Goal: Transaction & Acquisition: Purchase product/service

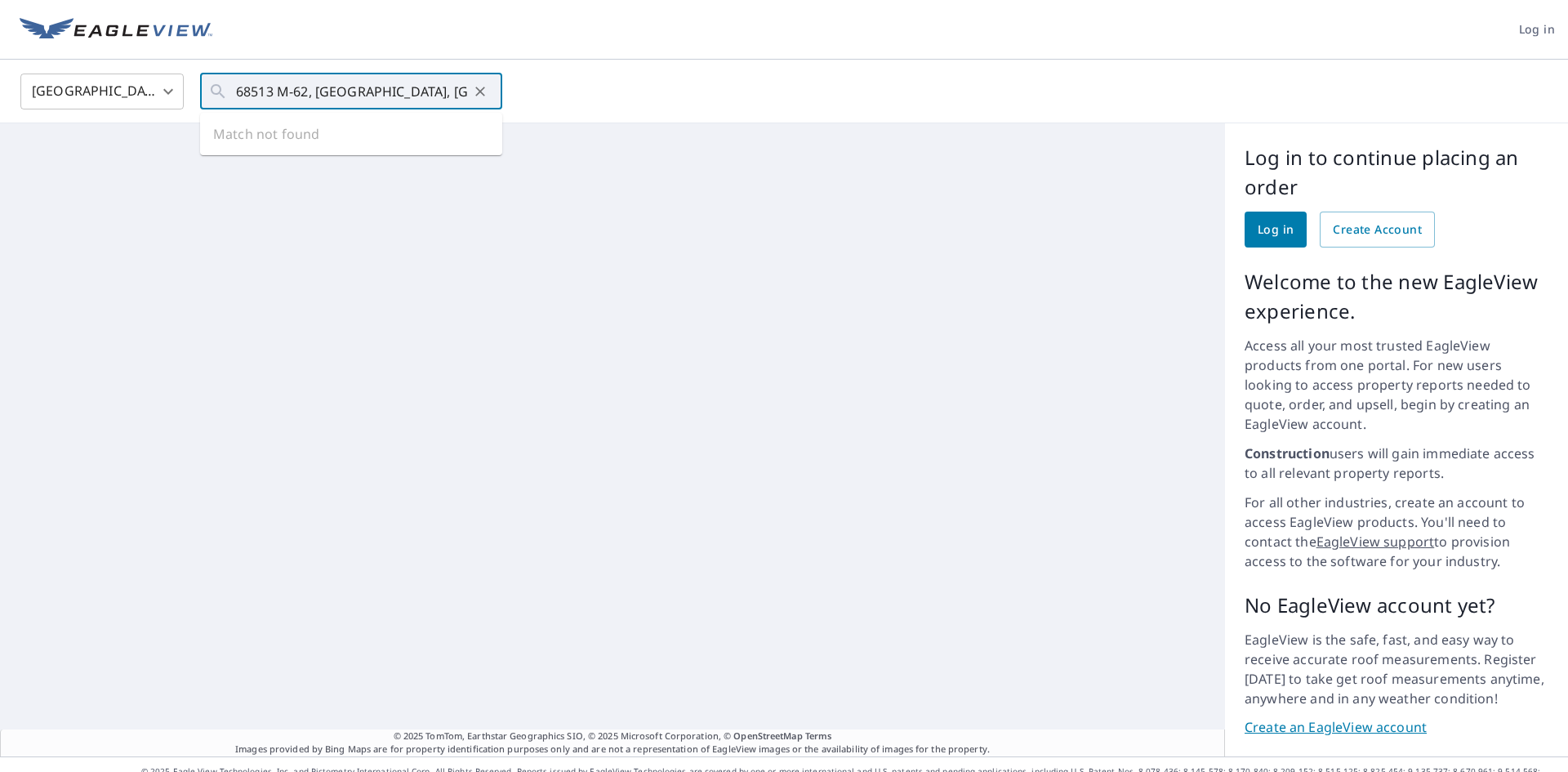
scroll to position [0, 3]
type input "68513 M-62, [GEOGRAPHIC_DATA], [GEOGRAPHIC_DATA], 49112"
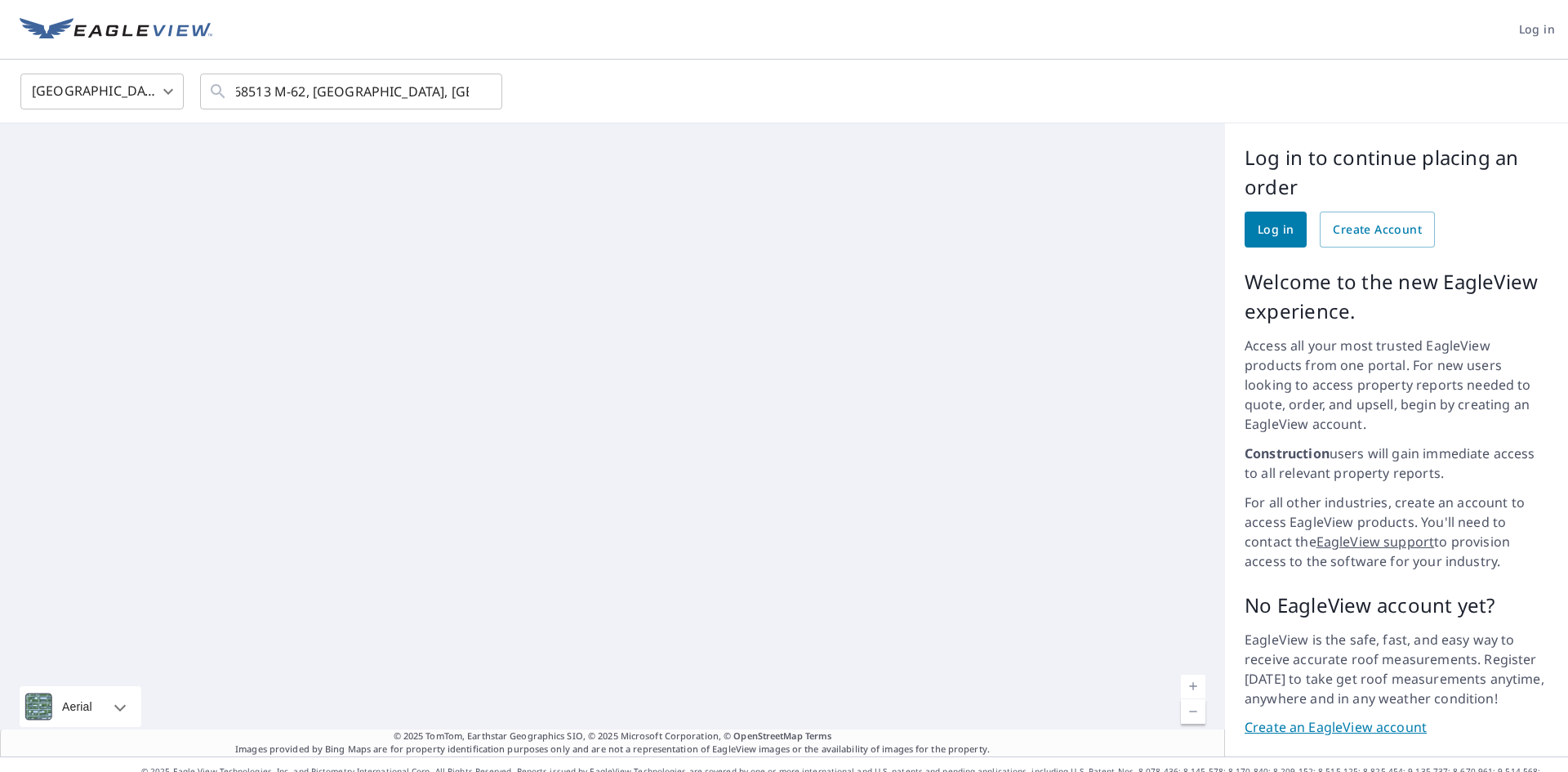
scroll to position [0, 0]
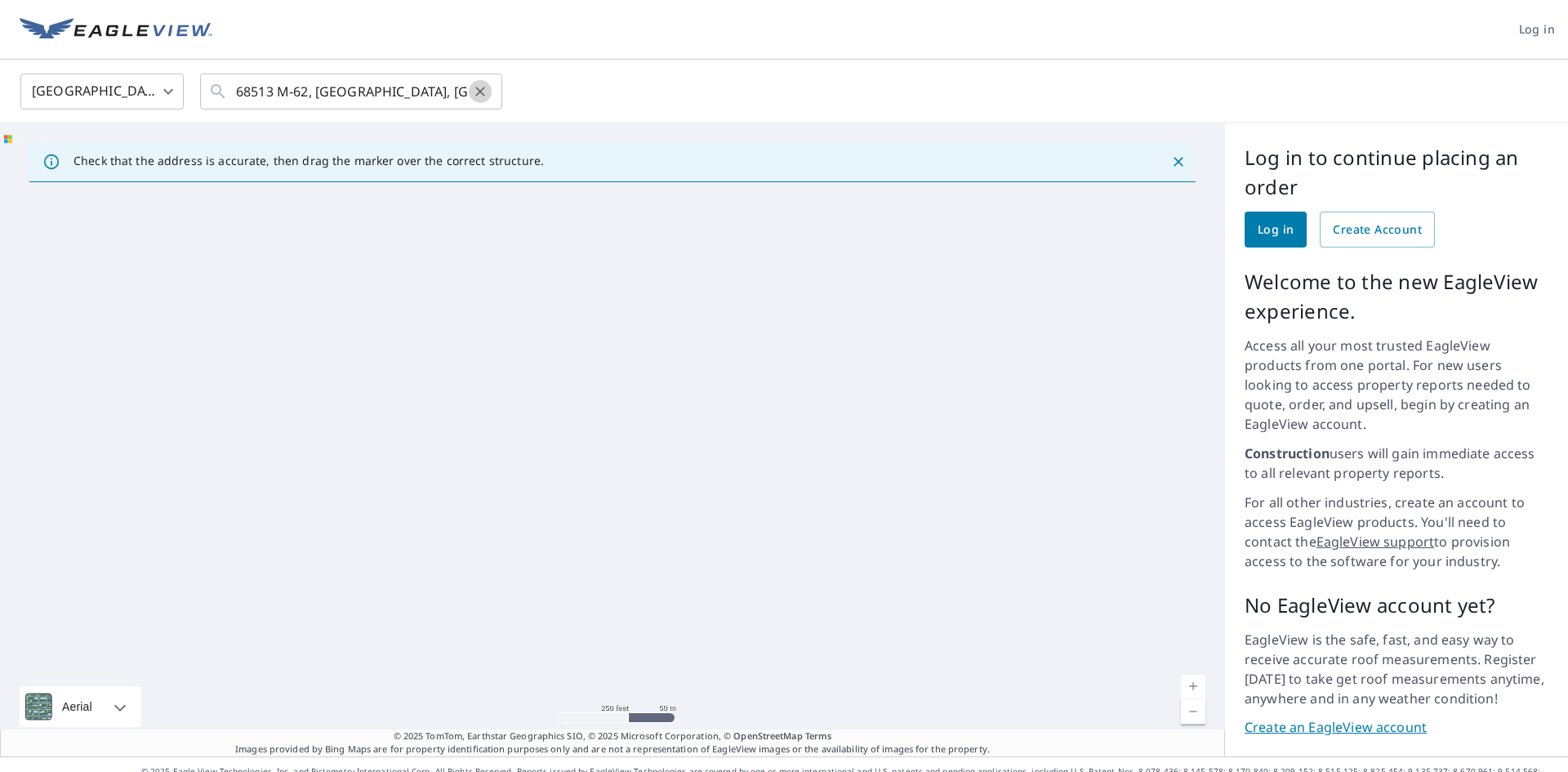
click at [485, 92] on icon "Clear" at bounding box center [480, 91] width 16 height 16
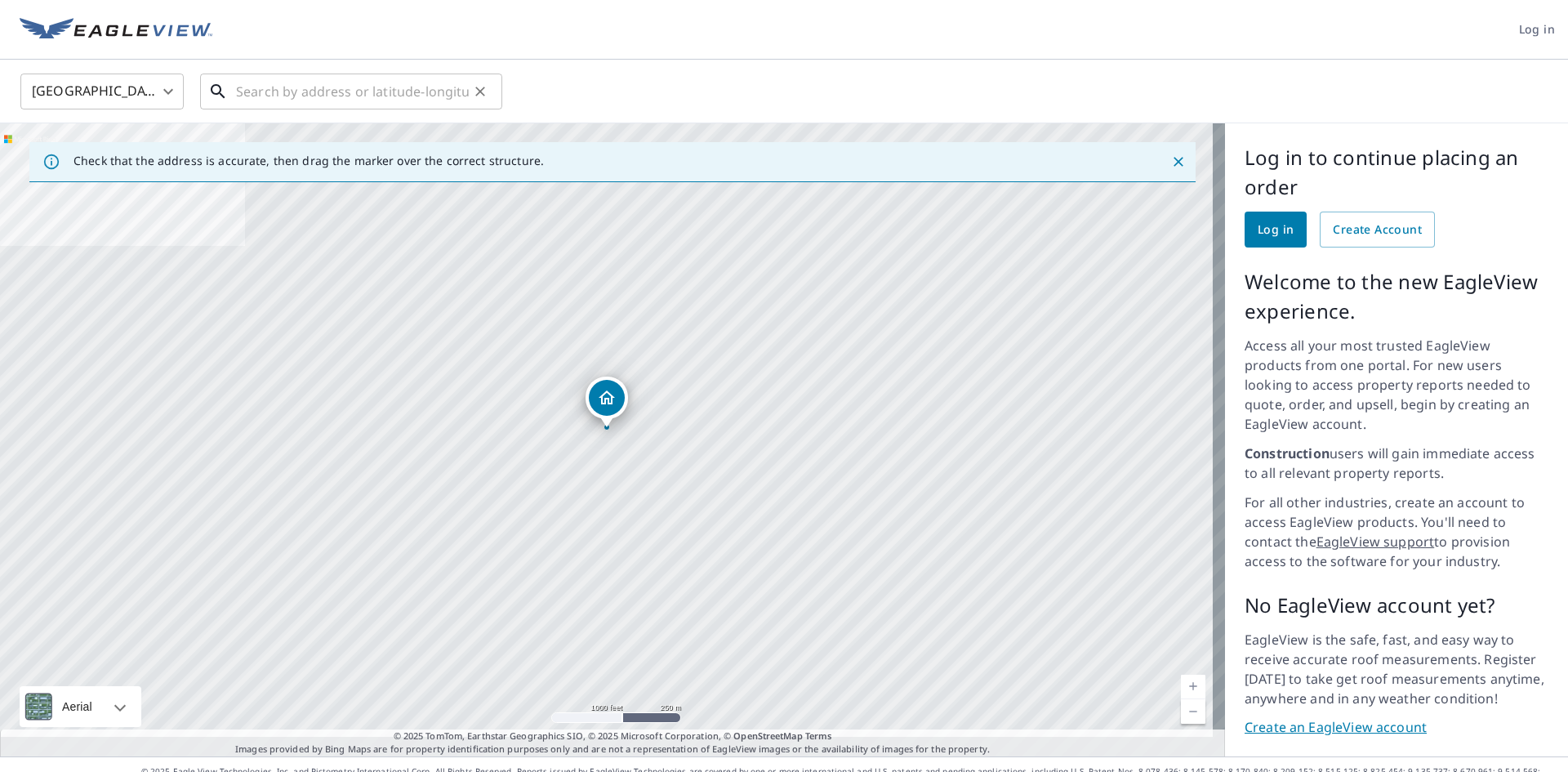
click at [263, 89] on input "text" at bounding box center [352, 91] width 233 height 46
paste input "68513 M-62, [GEOGRAPHIC_DATA], [GEOGRAPHIC_DATA], 49112"
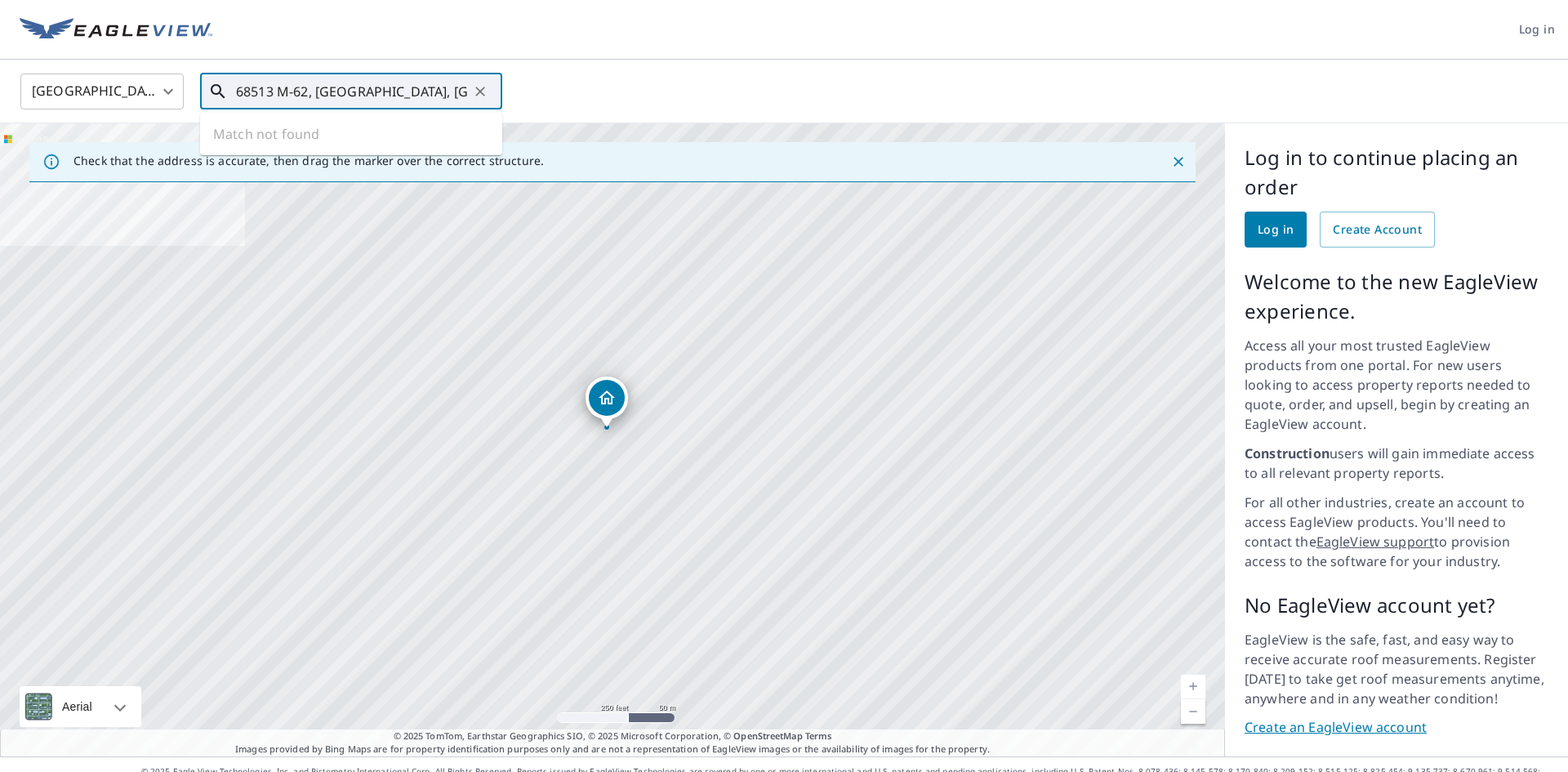
scroll to position [0, 3]
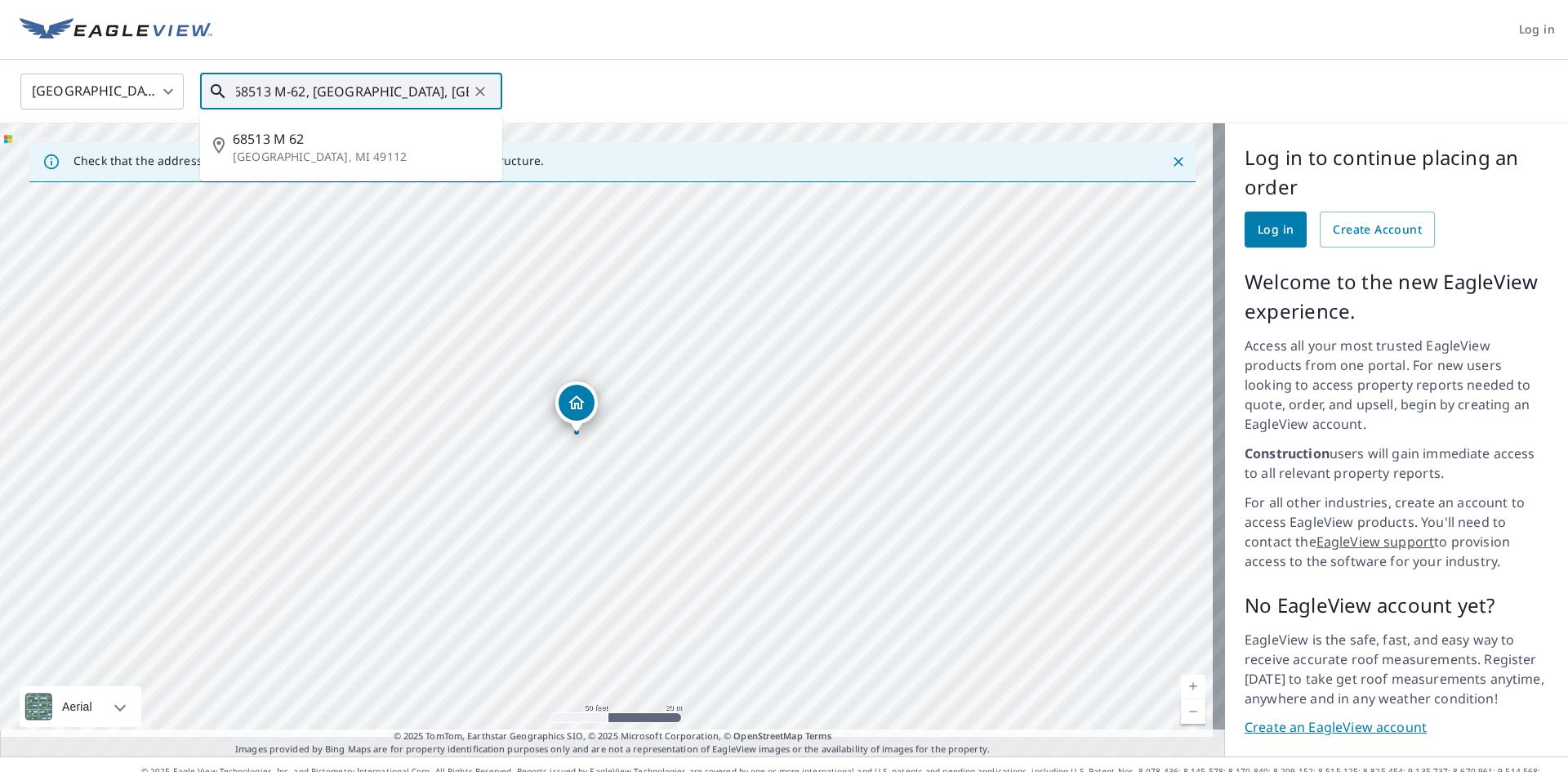
drag, startPoint x: 537, startPoint y: 530, endPoint x: 614, endPoint y: 488, distance: 87.7
click at [614, 488] on div "68513 [GEOGRAPHIC_DATA]" at bounding box center [612, 439] width 1224 height 633
drag, startPoint x: 576, startPoint y: 472, endPoint x: 632, endPoint y: 454, distance: 58.8
click at [632, 454] on div "68513 [GEOGRAPHIC_DATA]" at bounding box center [612, 439] width 1224 height 633
type input "68513 M-62, [GEOGRAPHIC_DATA], [GEOGRAPHIC_DATA], 49112"
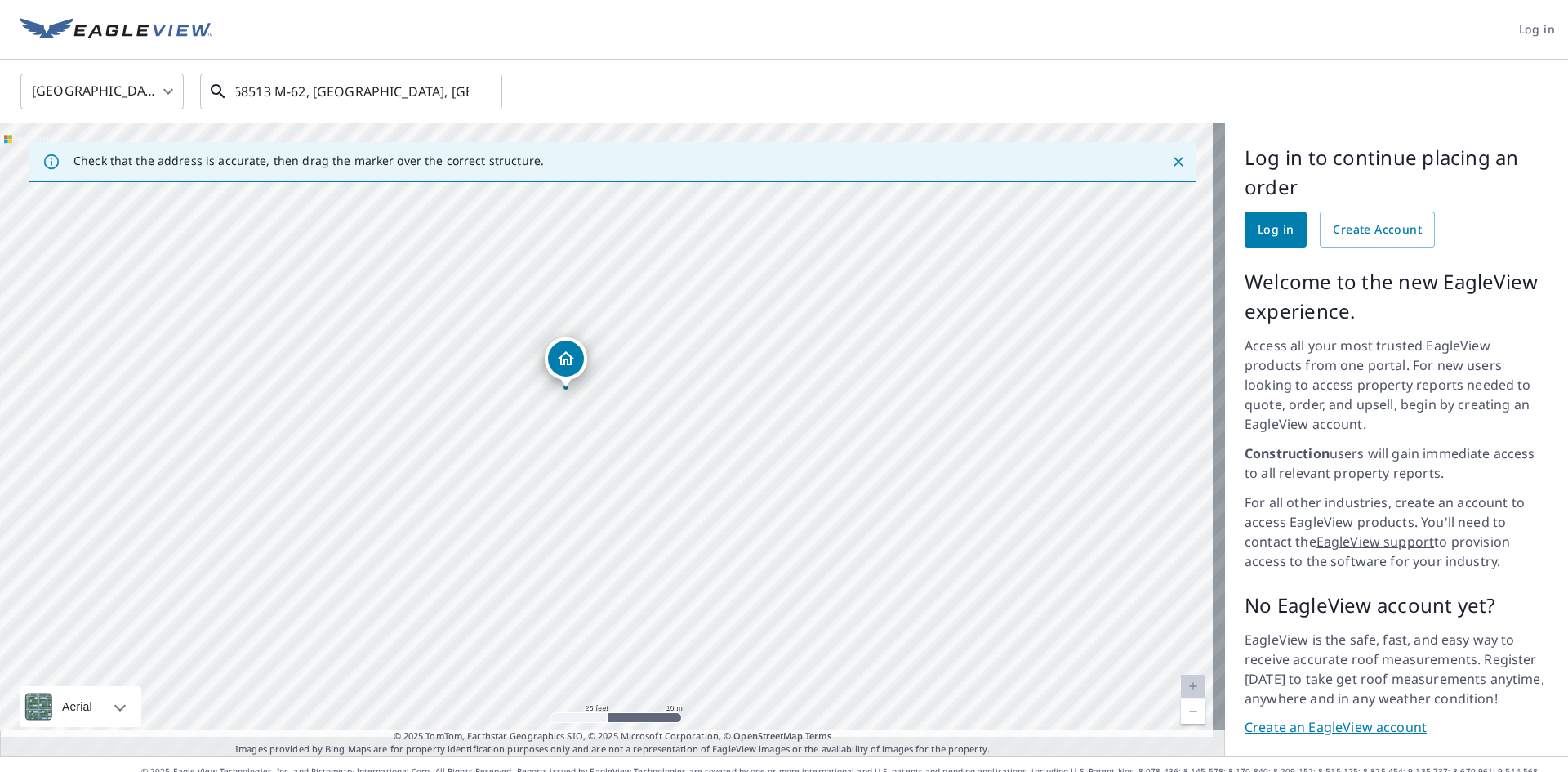
scroll to position [0, 0]
drag, startPoint x: 651, startPoint y: 297, endPoint x: 657, endPoint y: 277, distance: 20.9
click at [657, 277] on div "68513 [GEOGRAPHIC_DATA]" at bounding box center [612, 439] width 1224 height 633
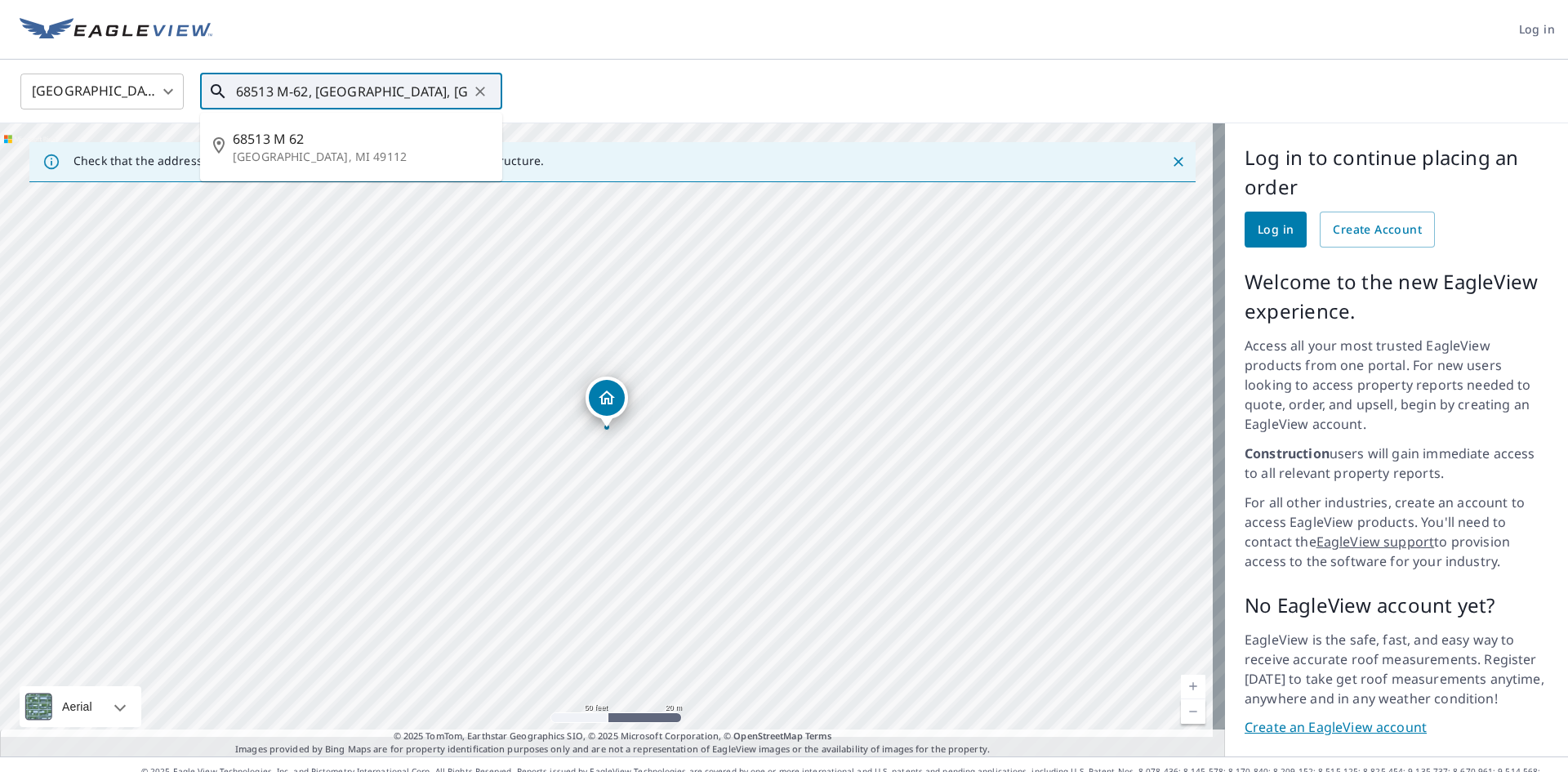
click at [450, 89] on input "68513 M-62, [GEOGRAPHIC_DATA], [GEOGRAPHIC_DATA], 49112" at bounding box center [352, 91] width 233 height 46
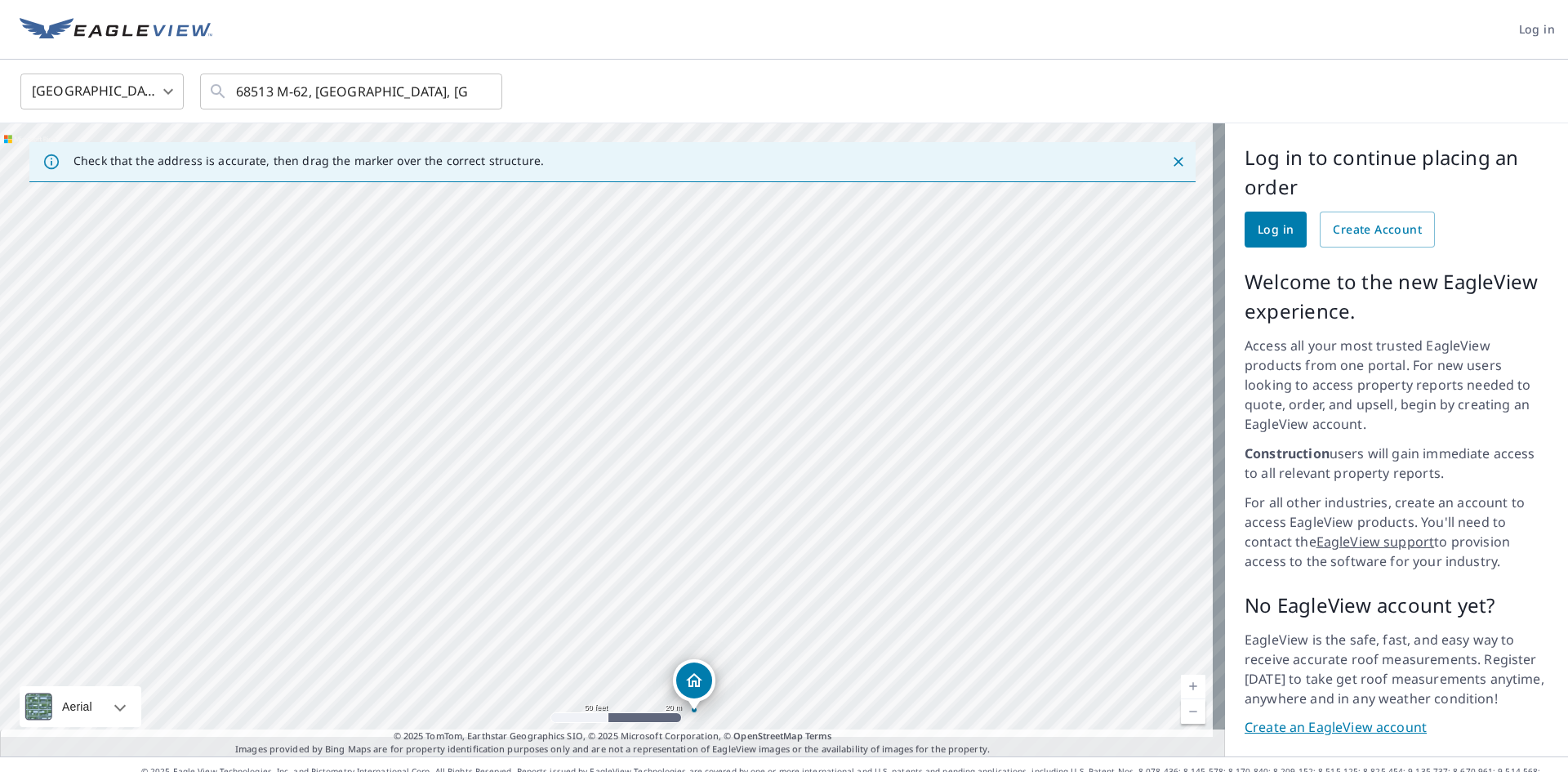
drag, startPoint x: 545, startPoint y: 280, endPoint x: 633, endPoint y: 562, distance: 295.4
click at [633, 562] on div "68513 [GEOGRAPHIC_DATA]" at bounding box center [612, 439] width 1224 height 633
drag, startPoint x: 487, startPoint y: 87, endPoint x: 421, endPoint y: 87, distance: 66.0
click at [486, 87] on icon "Clear" at bounding box center [480, 91] width 16 height 16
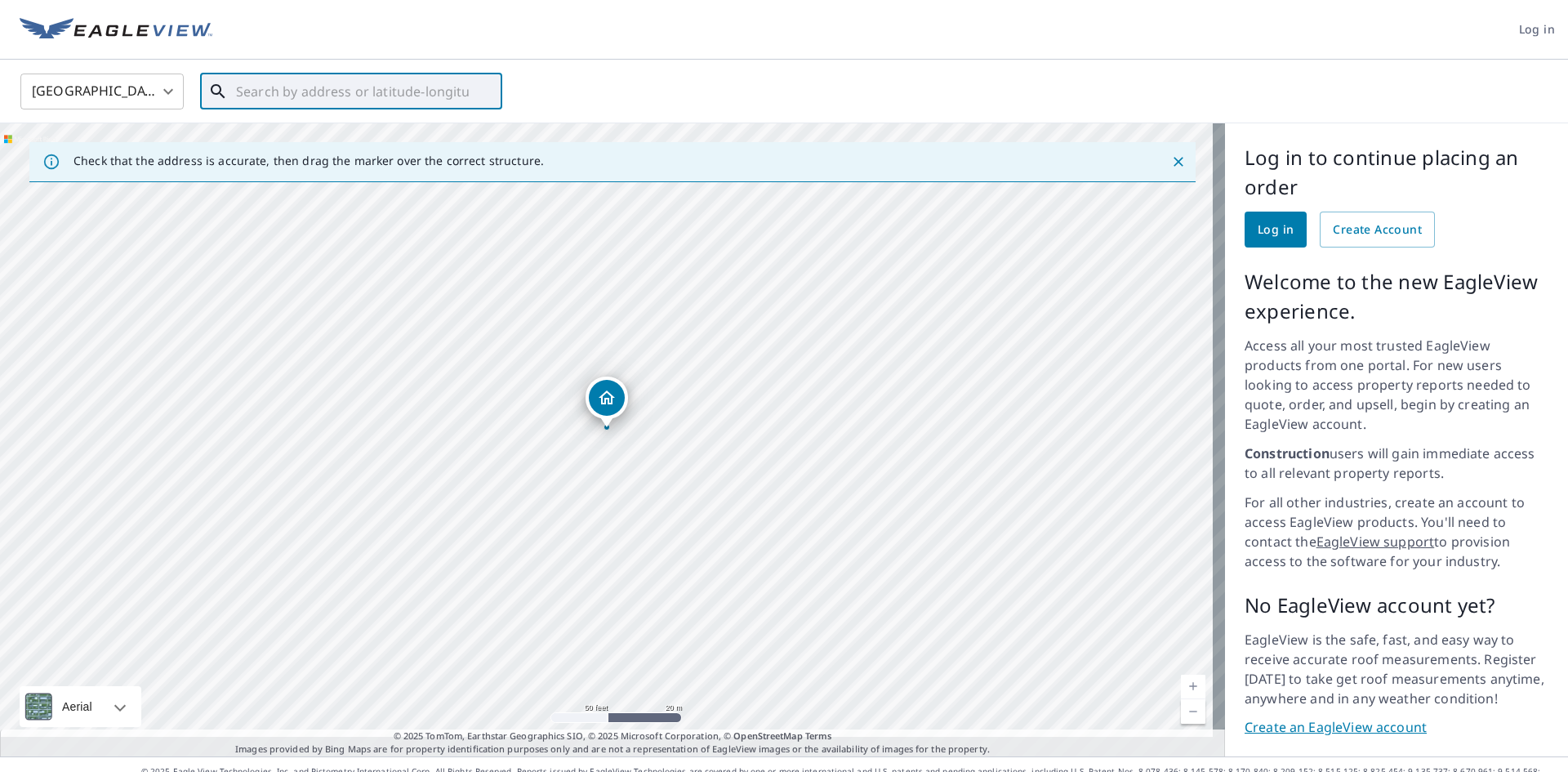
paste input "[STREET_ADDRESS]"
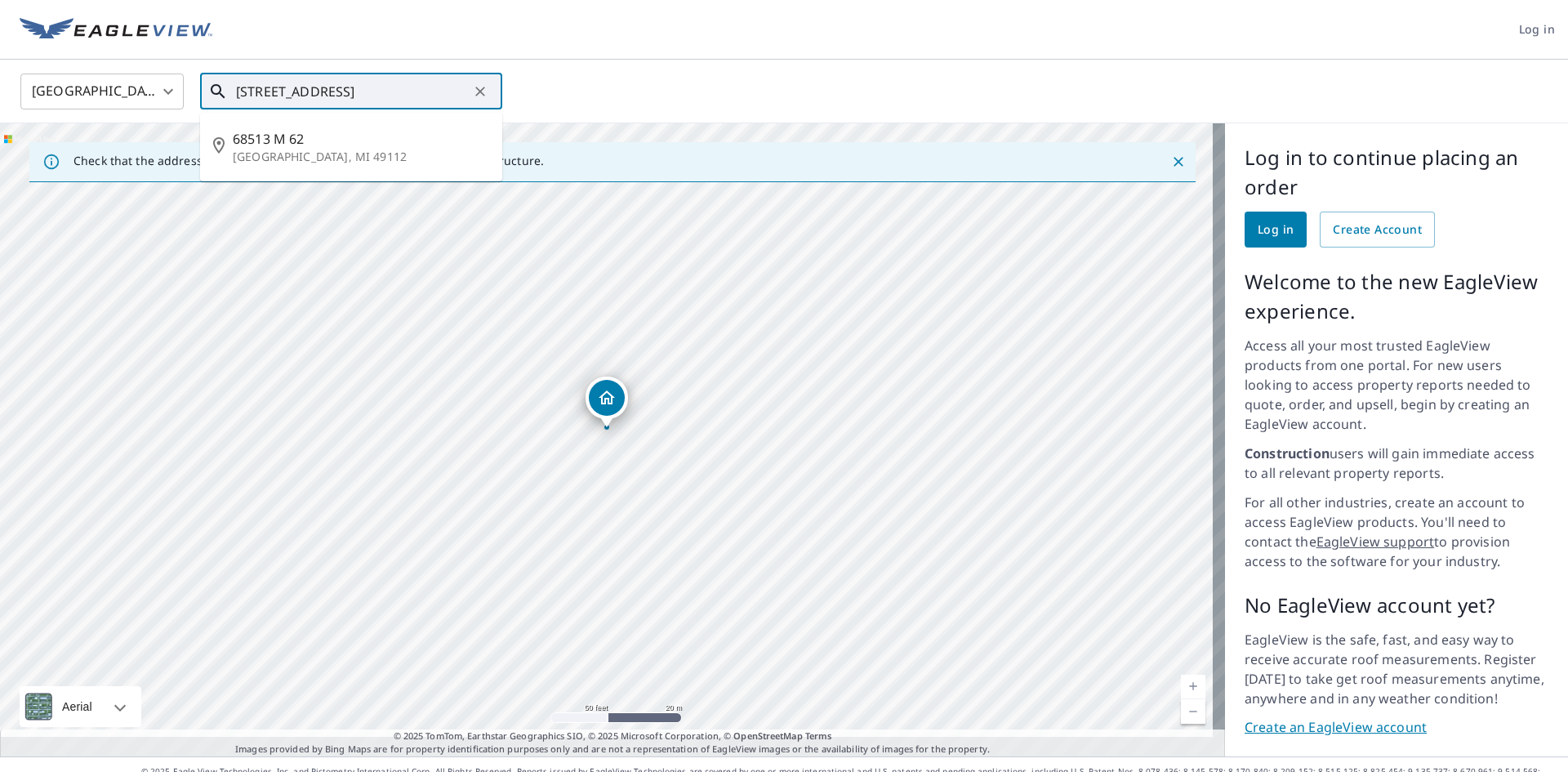
type input "[STREET_ADDRESS]"
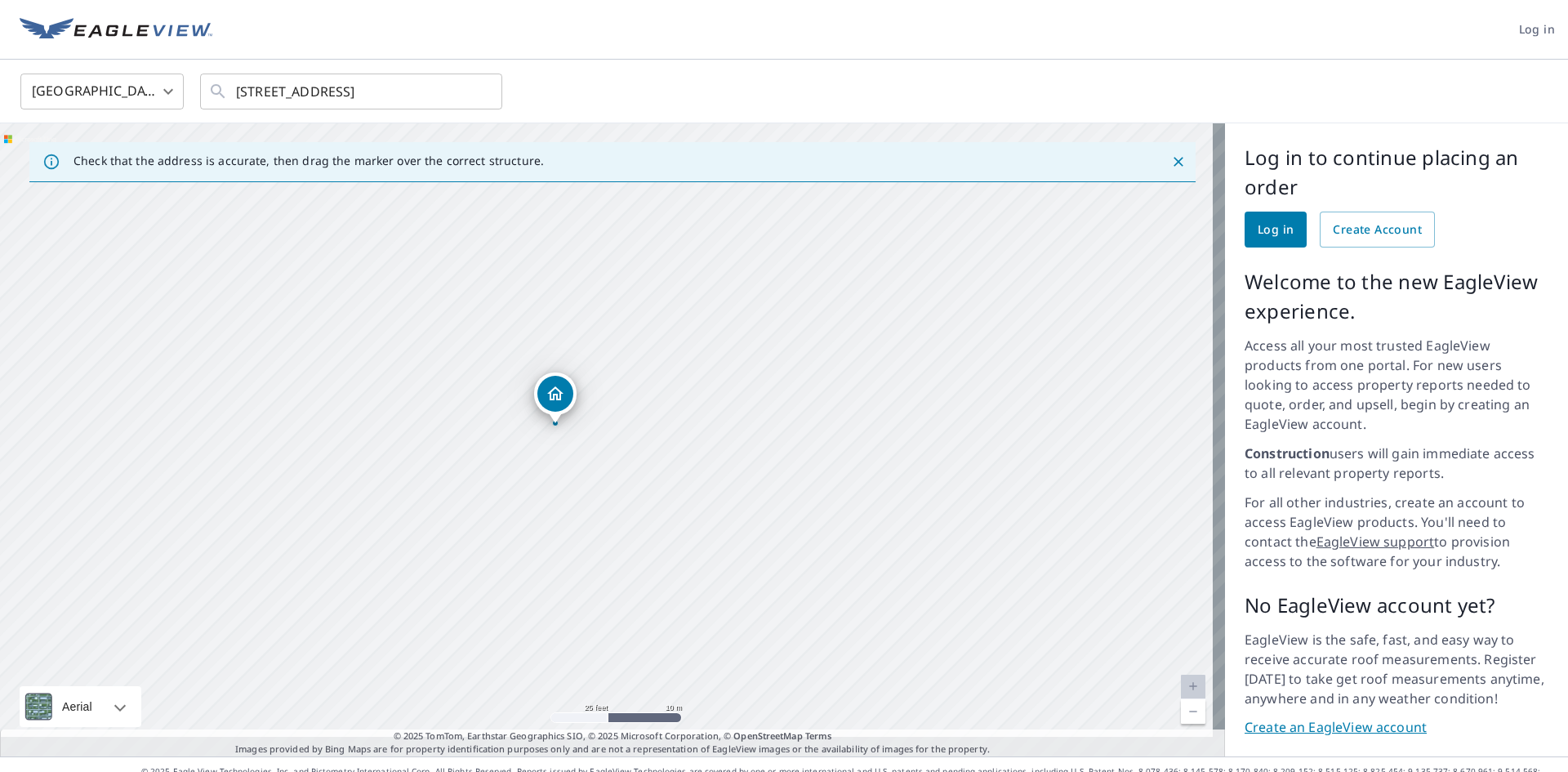
drag, startPoint x: 565, startPoint y: 422, endPoint x: 604, endPoint y: 427, distance: 39.3
click at [604, 427] on div "[STREET_ADDRESS]" at bounding box center [612, 439] width 1224 height 633
drag, startPoint x: 548, startPoint y: 379, endPoint x: 558, endPoint y: 367, distance: 15.6
click at [558, 367] on div "[STREET_ADDRESS]" at bounding box center [612, 439] width 1224 height 633
